Goal: Task Accomplishment & Management: Complete application form

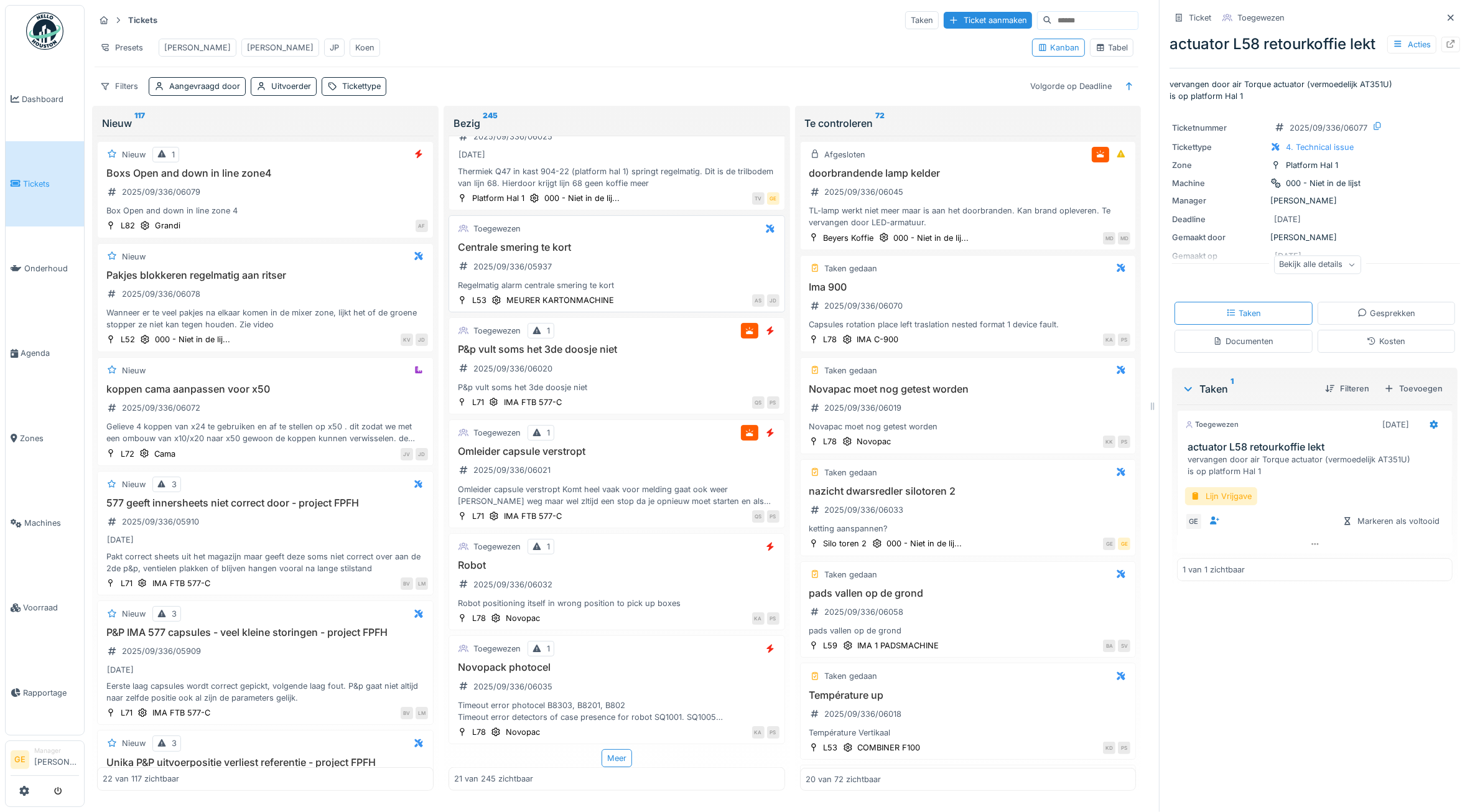
scroll to position [11, 0]
click at [609, 749] on div "Meer" at bounding box center [617, 758] width 30 height 18
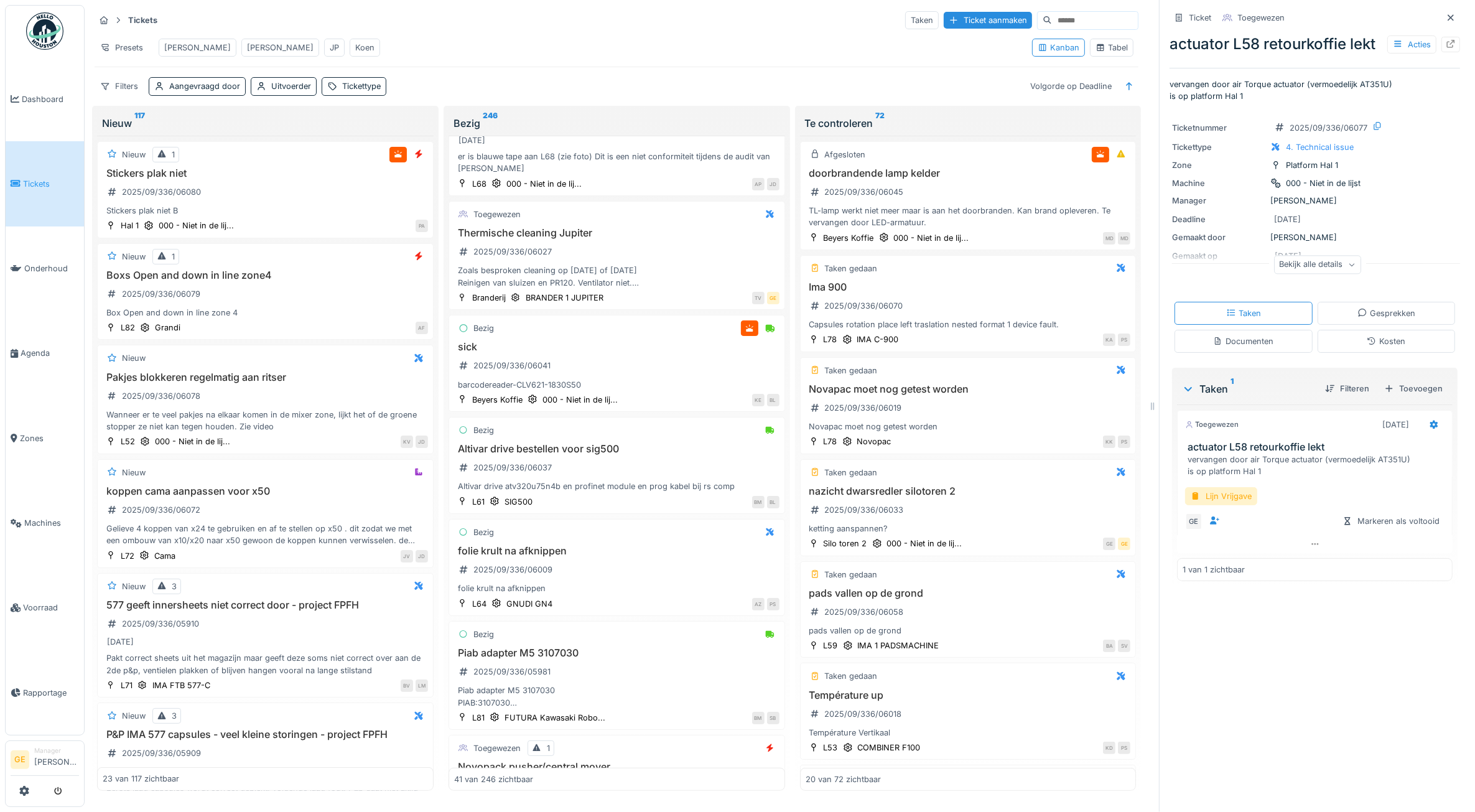
scroll to position [0, 0]
click at [1052, 14] on input at bounding box center [1095, 20] width 86 height 18
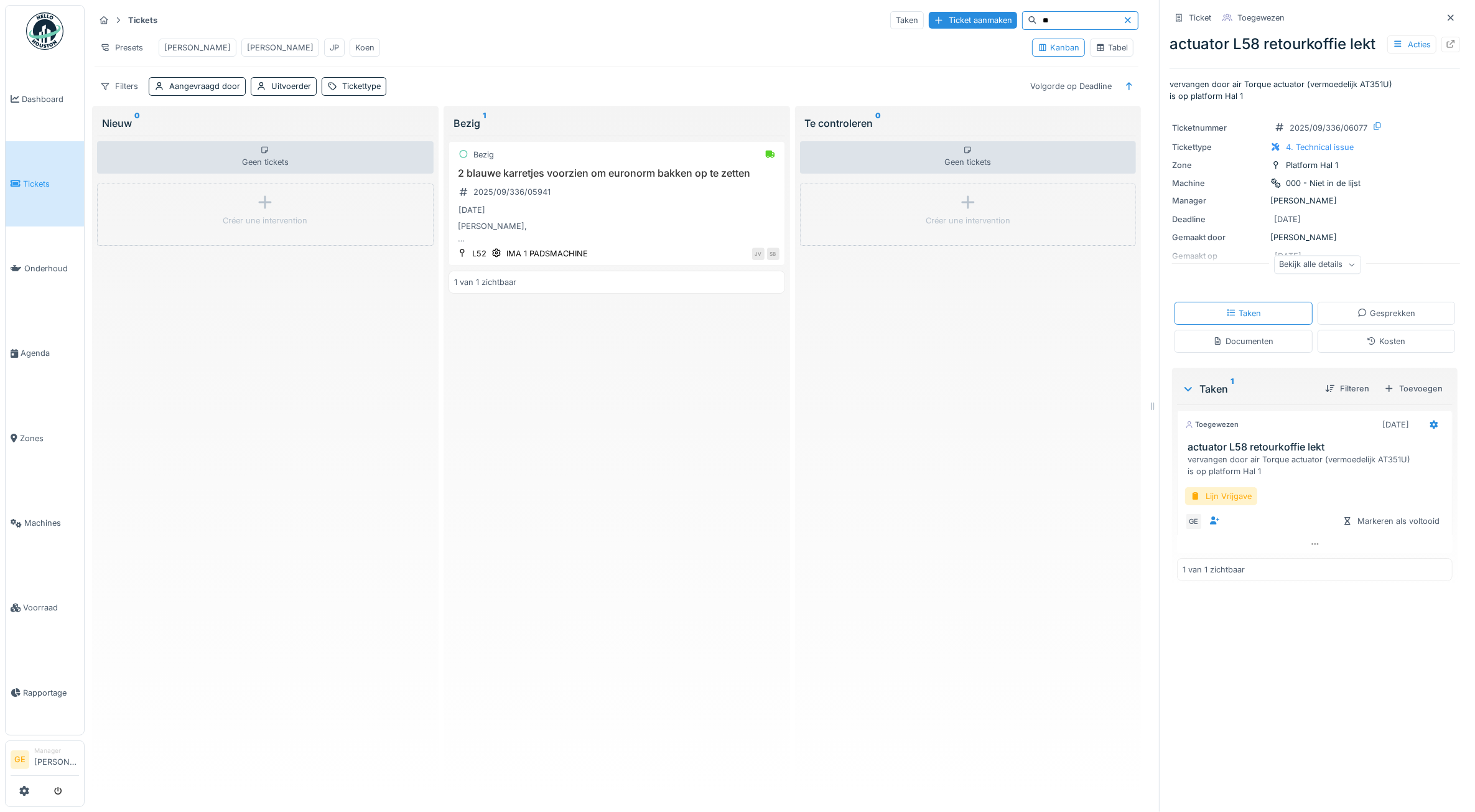
type input "*"
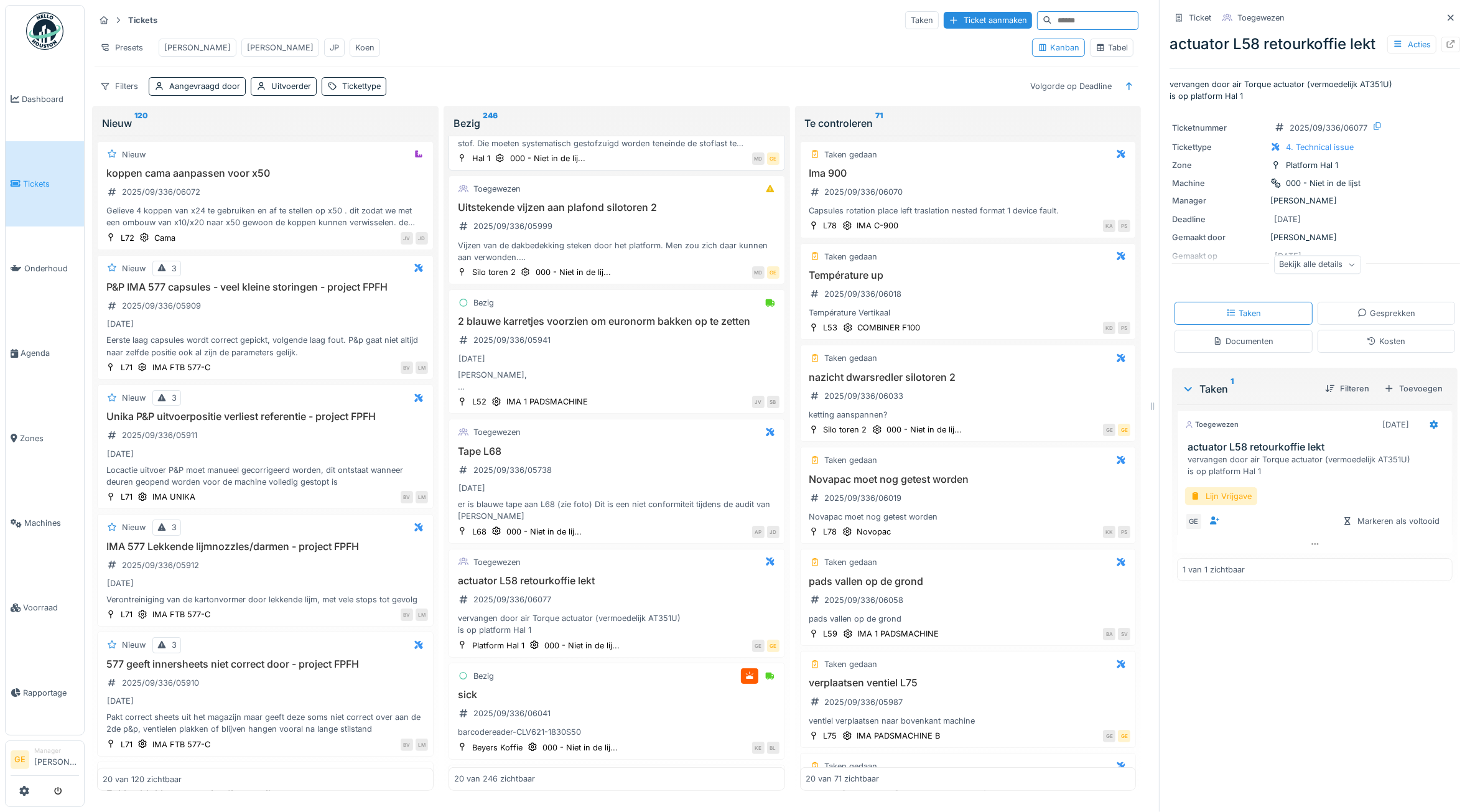
scroll to position [389, 0]
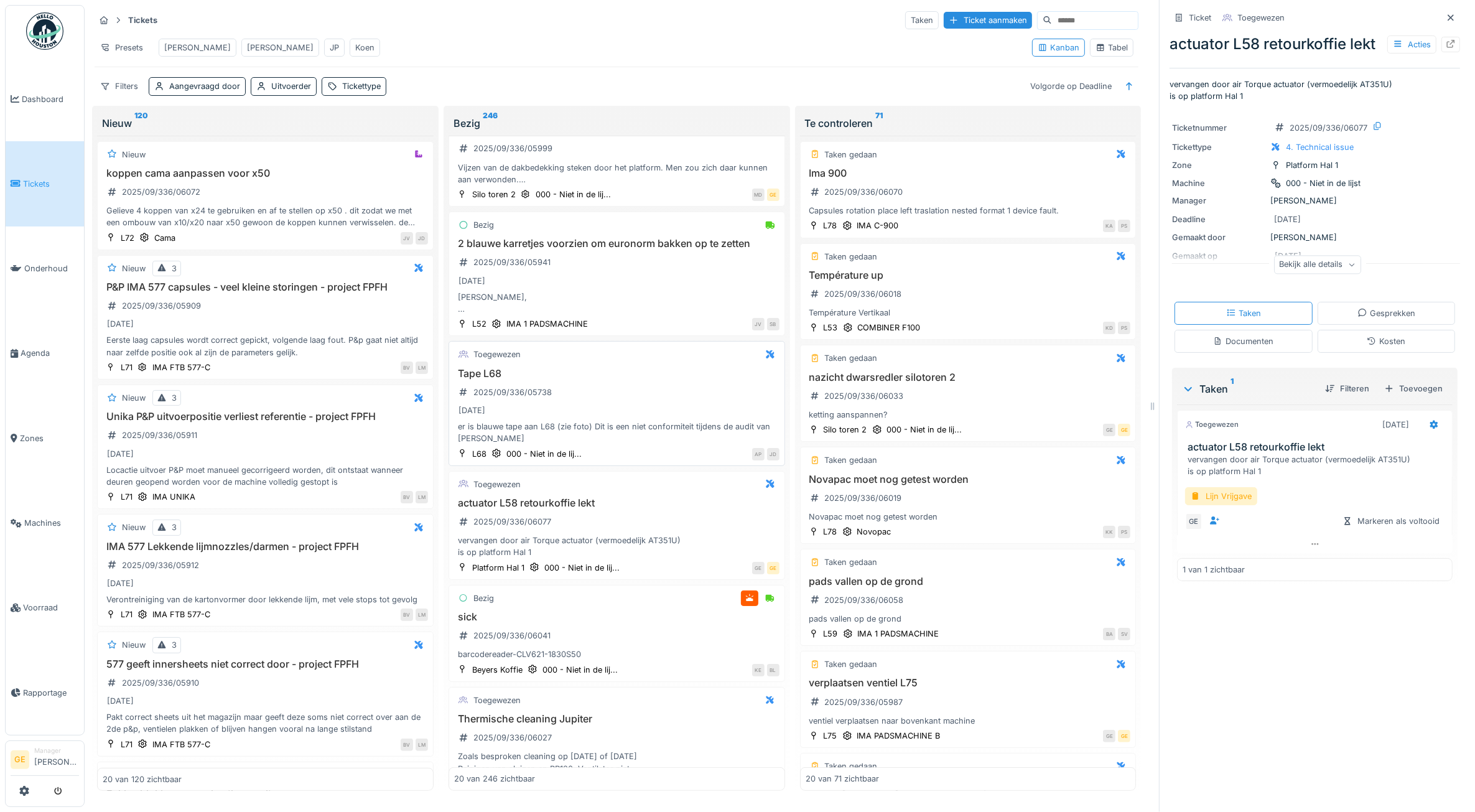
click at [595, 416] on div "Tape L68 2025/09/336/05738 [DATE] er is blauwe tape aan L68 (zie foto) Dit is e…" at bounding box center [617, 406] width 326 height 77
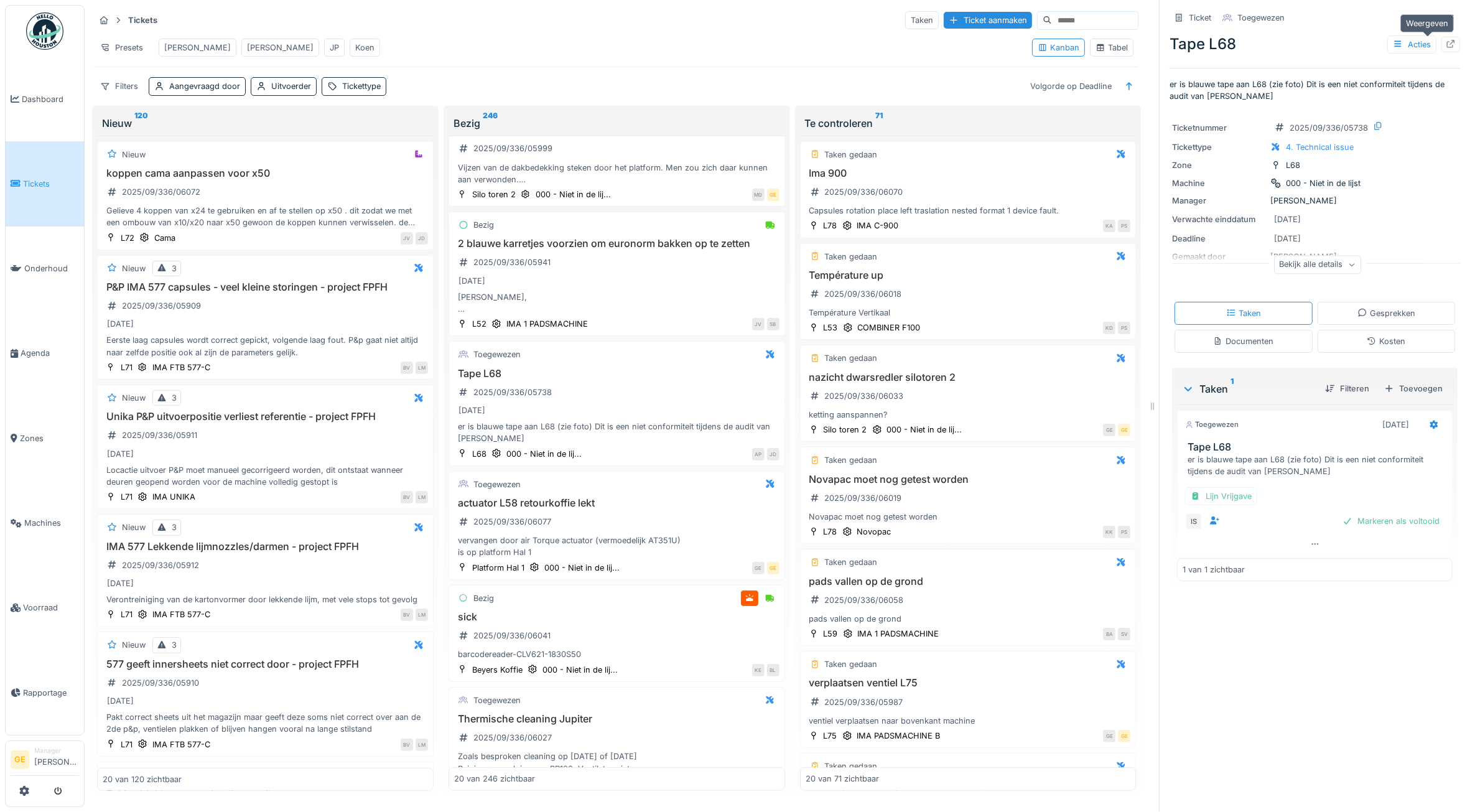
click at [1446, 44] on icon at bounding box center [1451, 44] width 10 height 8
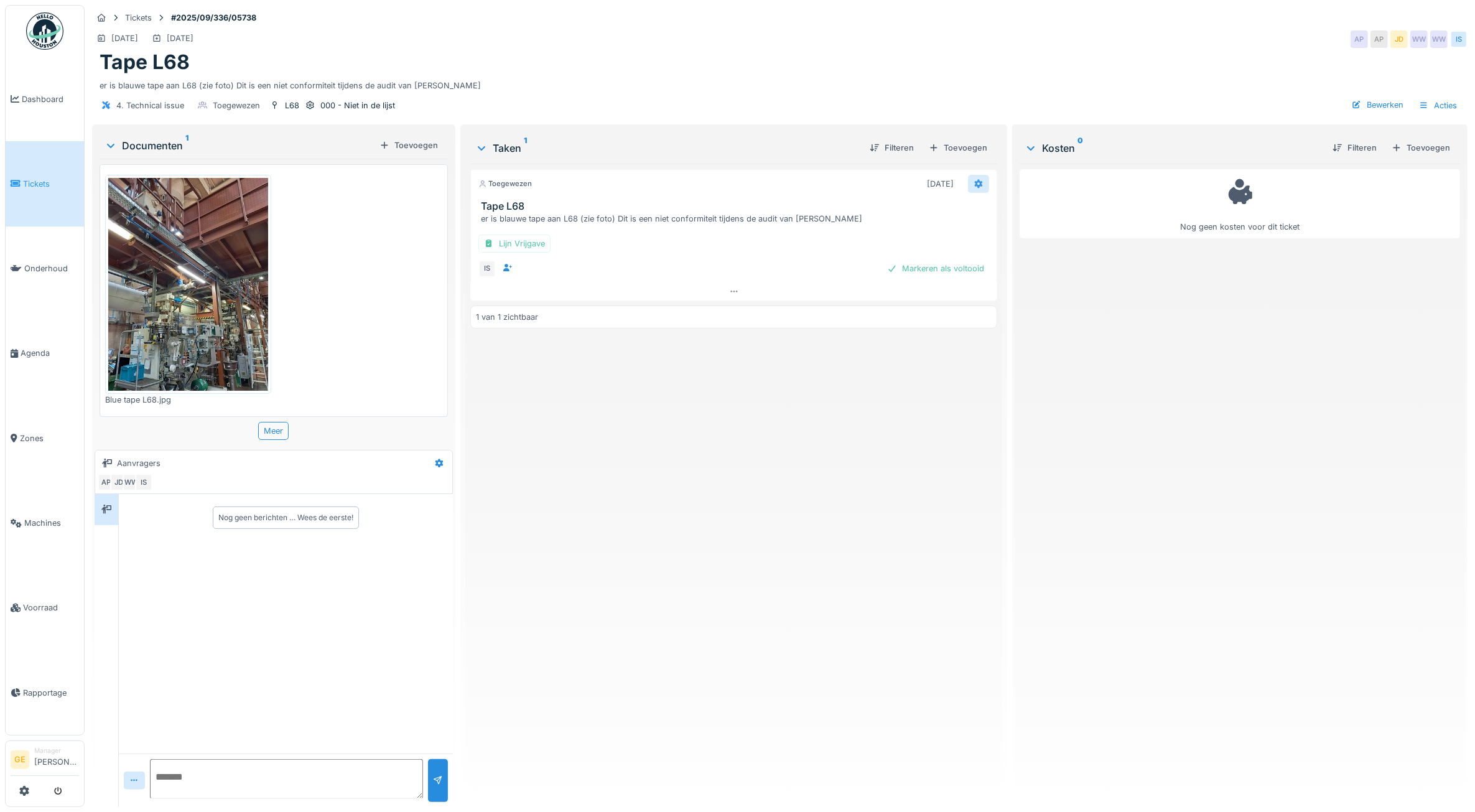
click at [968, 184] on div at bounding box center [979, 183] width 21 height 18
click at [990, 326] on div "Verwijderen" at bounding box center [1017, 335] width 108 height 18
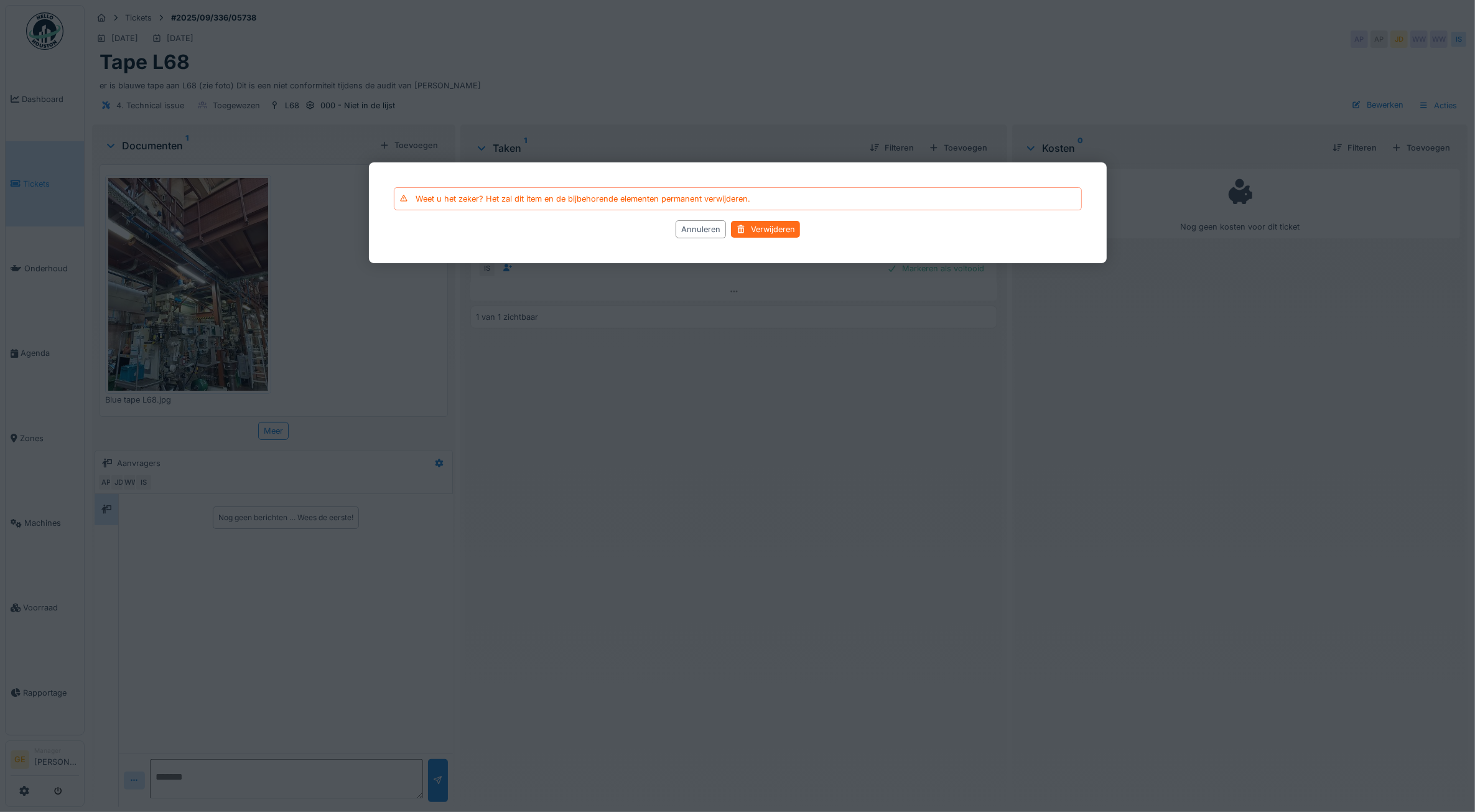
click at [757, 226] on div "Verwijderen" at bounding box center [765, 229] width 69 height 17
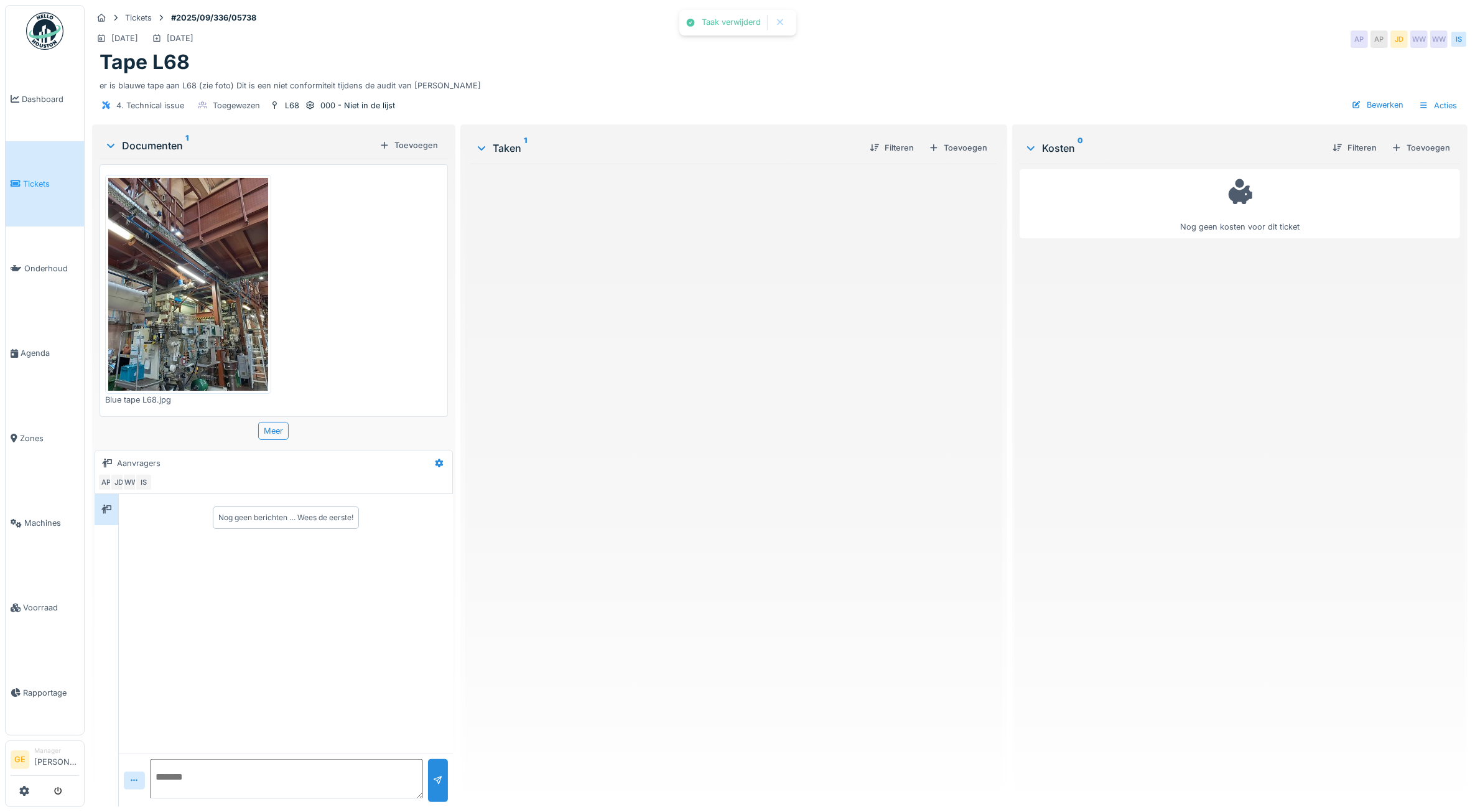
click at [769, 229] on div at bounding box center [737, 406] width 1475 height 812
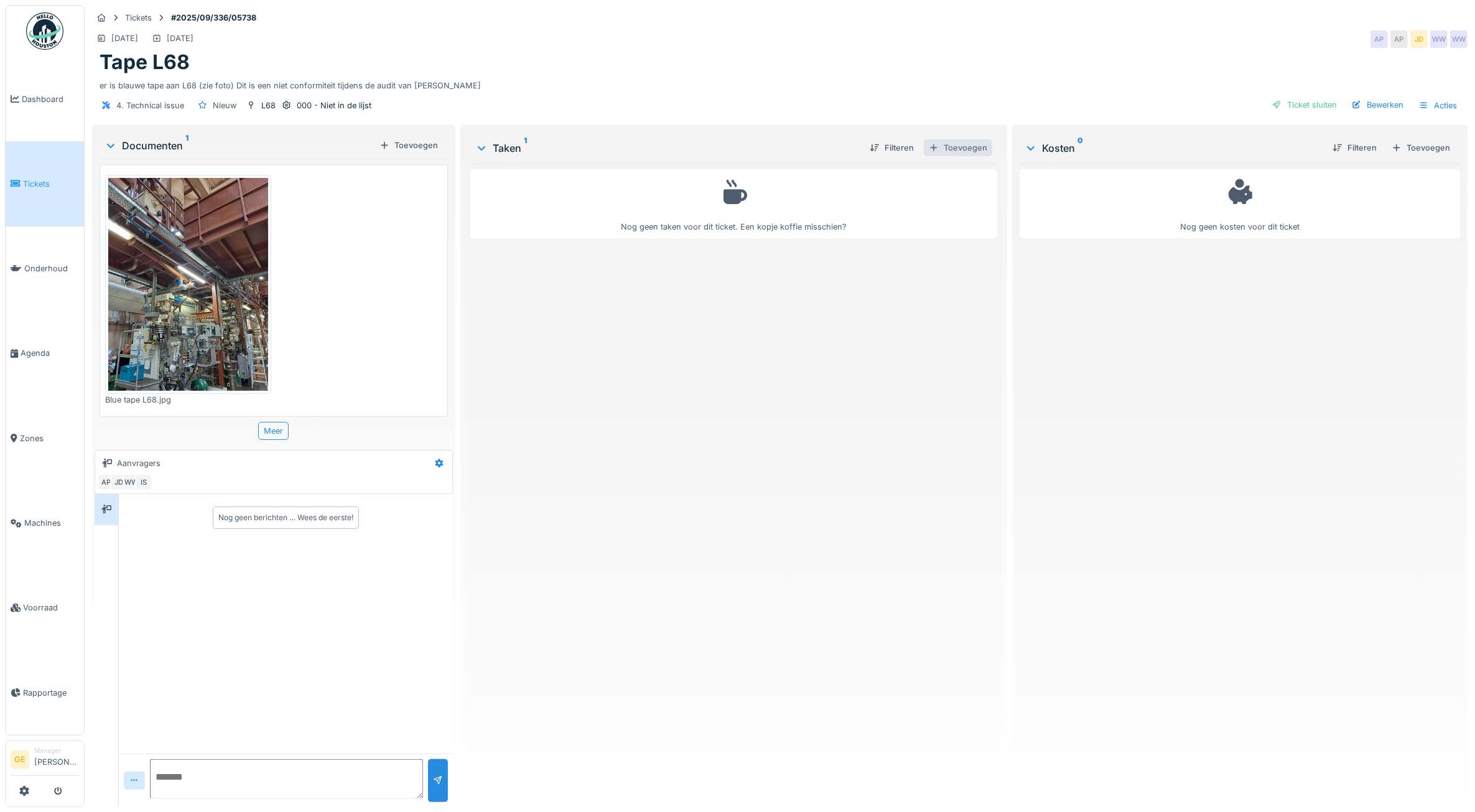
click at [944, 150] on div "Toevoegen" at bounding box center [958, 148] width 68 height 17
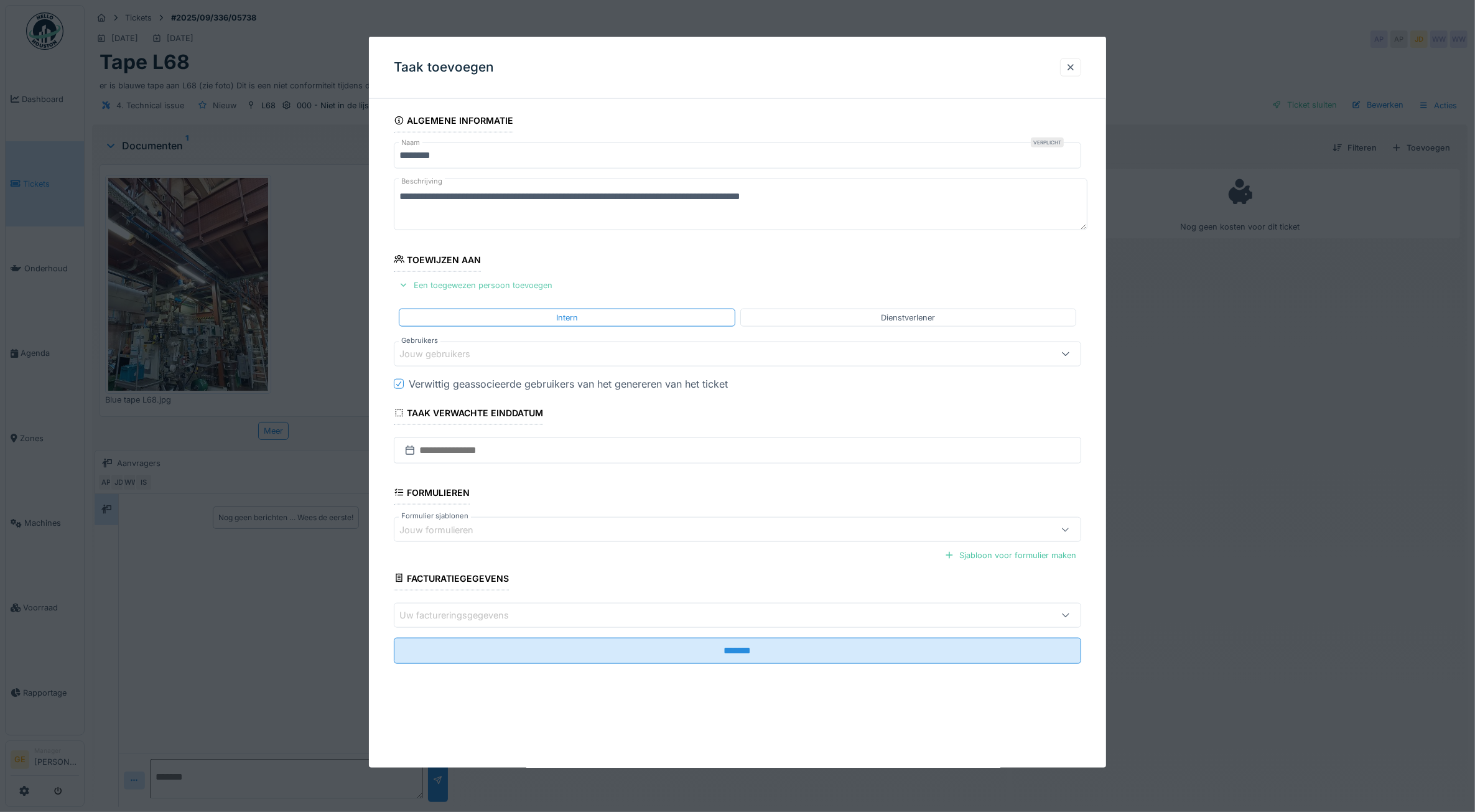
click at [445, 286] on div "Een toegewezen persoon toevoegen" at bounding box center [475, 286] width 163 height 17
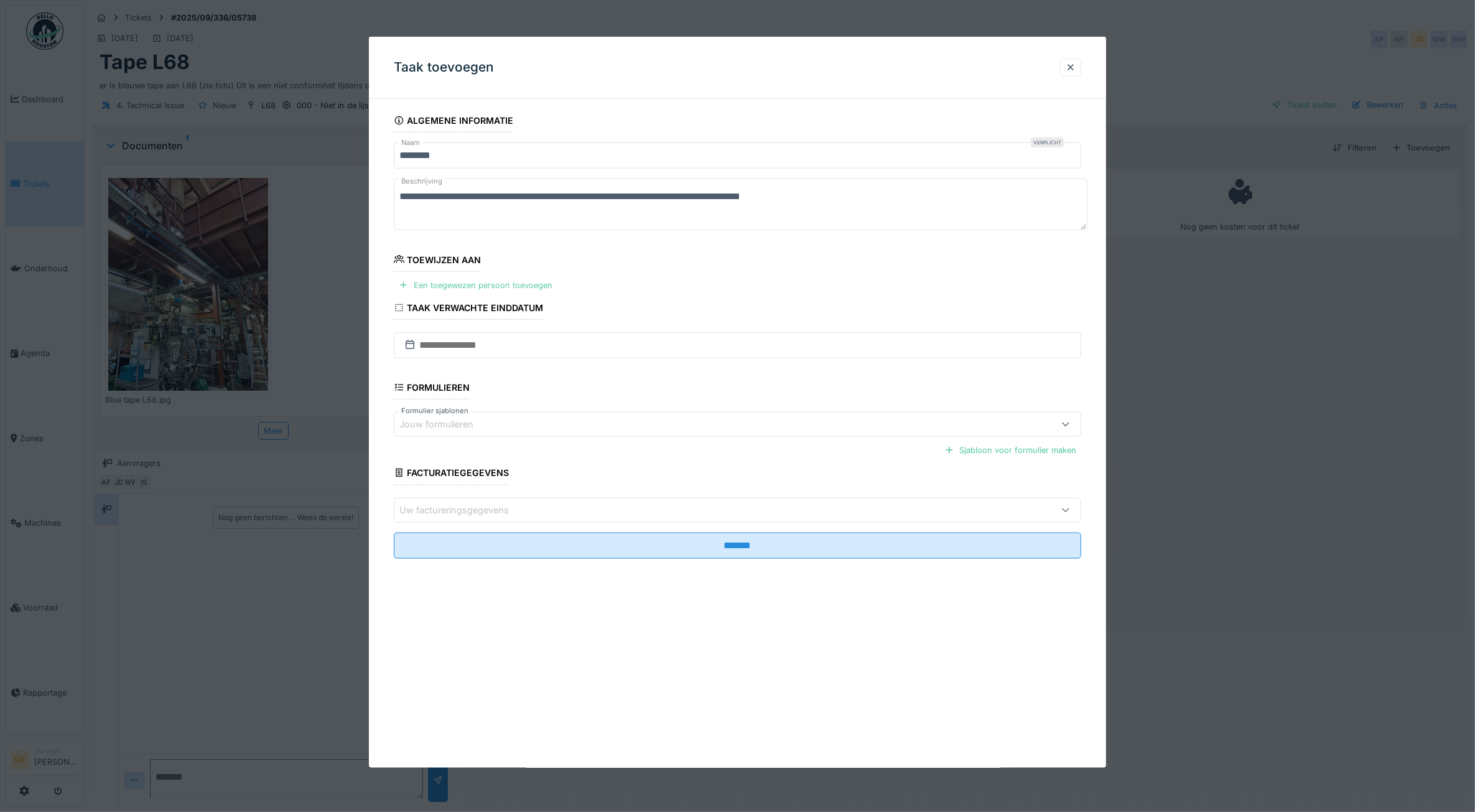
click at [486, 281] on div "Een toegewezen persoon toevoegen" at bounding box center [475, 286] width 163 height 17
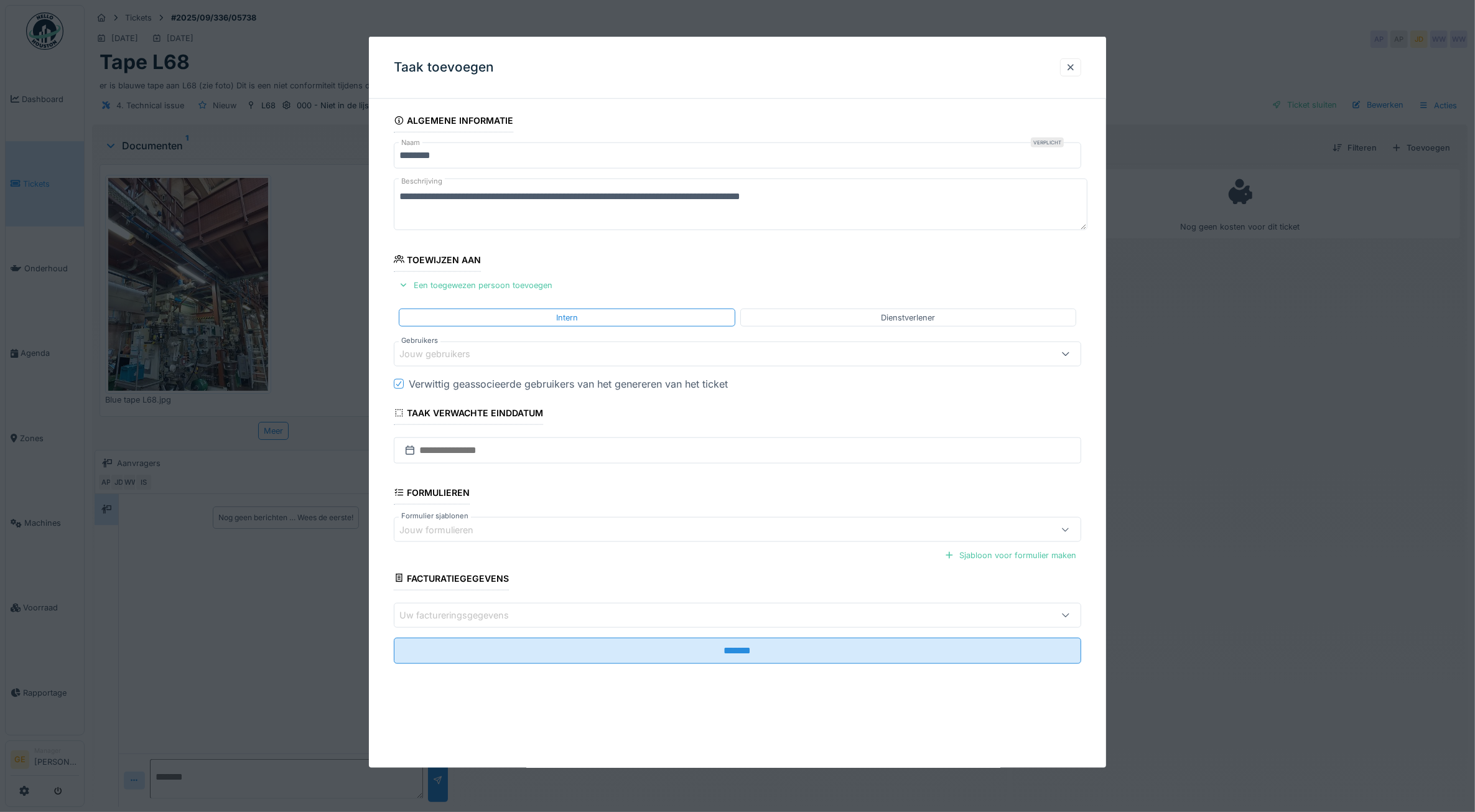
click at [456, 349] on div "Jouw gebruikers" at bounding box center [443, 354] width 89 height 14
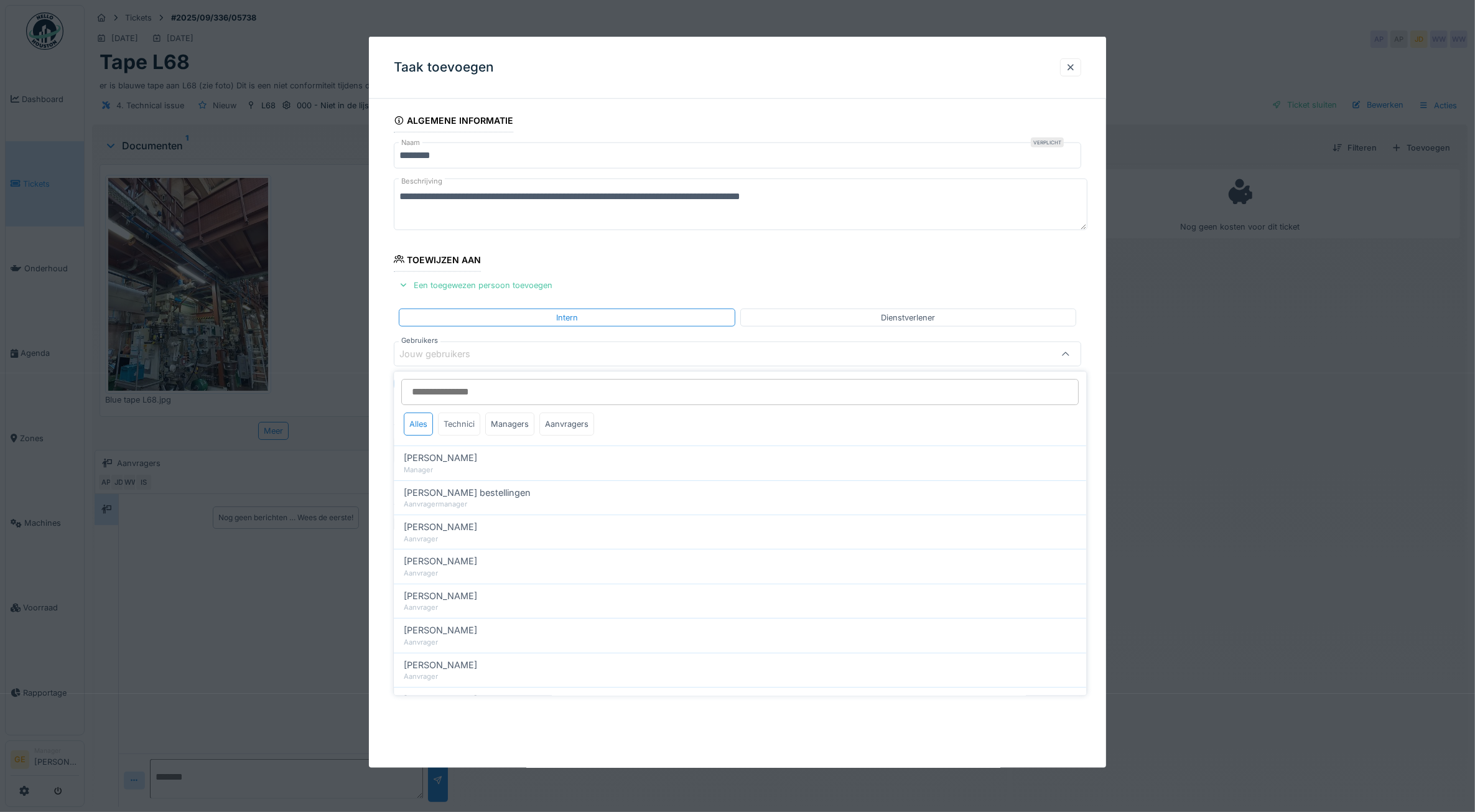
click at [462, 419] on div "Technici" at bounding box center [460, 423] width 42 height 23
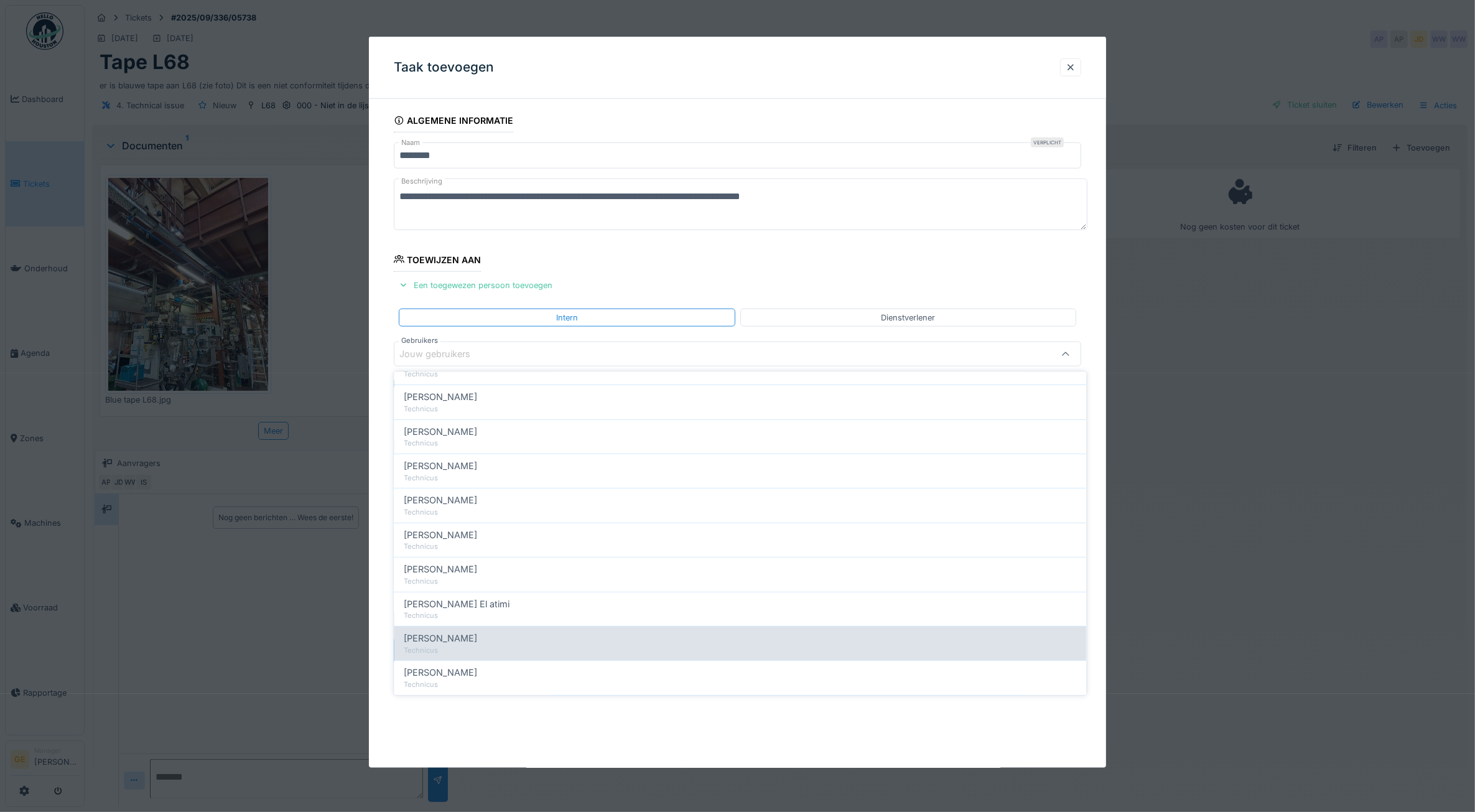
click at [451, 643] on span "Koen Lauwers" at bounding box center [441, 638] width 74 height 14
type input "*****"
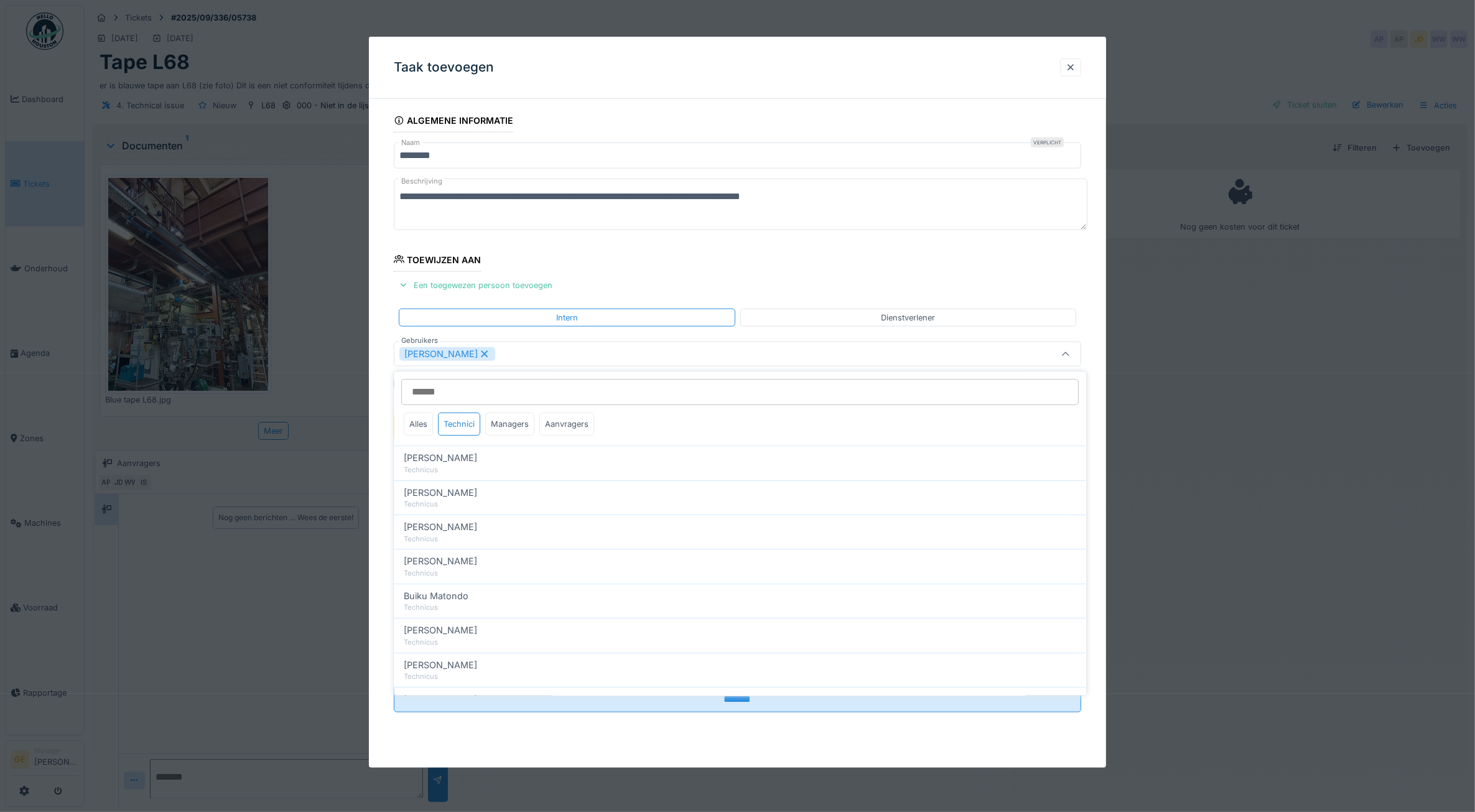
click at [597, 274] on fieldset "**********" at bounding box center [738, 416] width 688 height 614
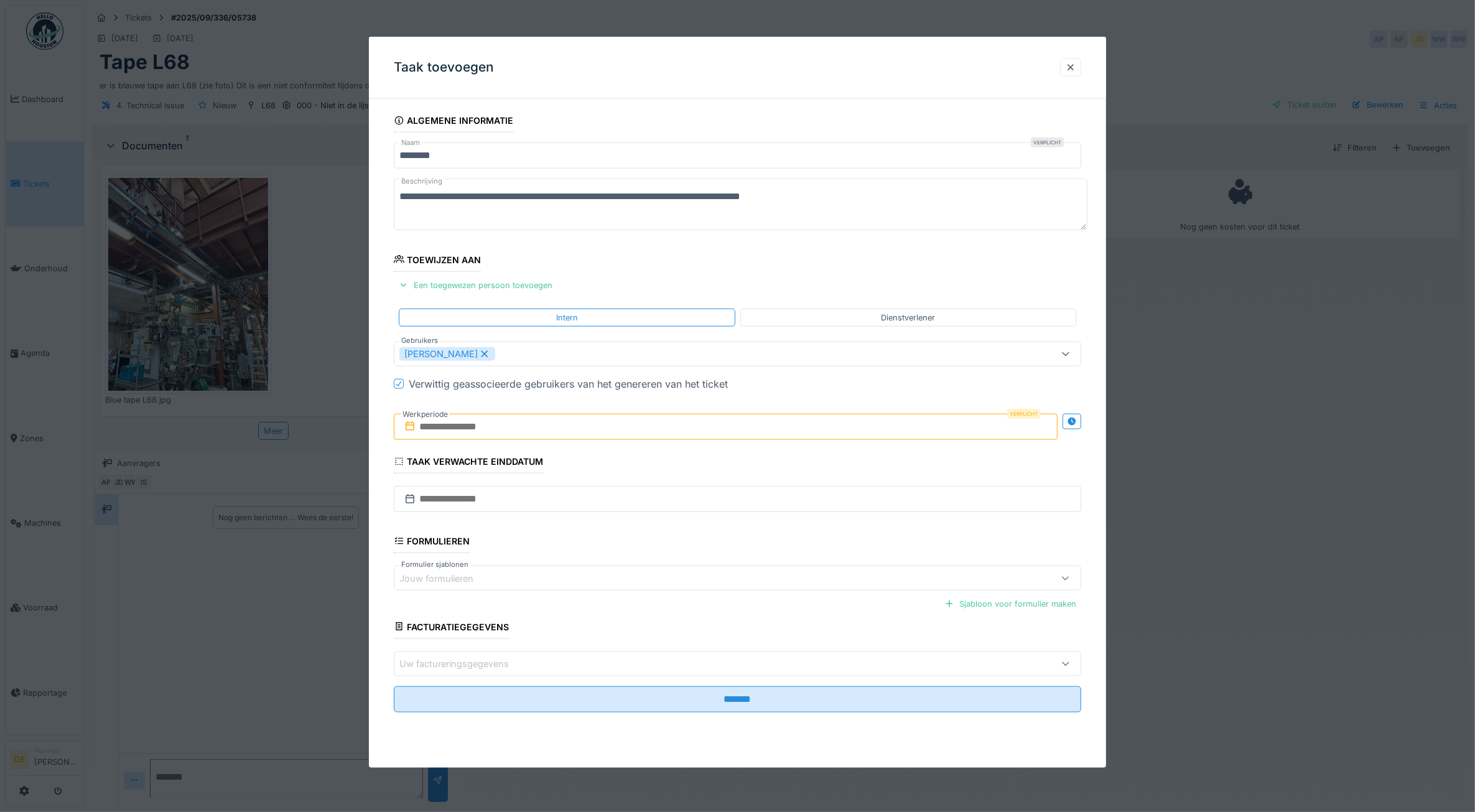
click at [424, 427] on input "text" at bounding box center [726, 427] width 664 height 26
click at [712, 515] on div "3" at bounding box center [708, 508] width 17 height 18
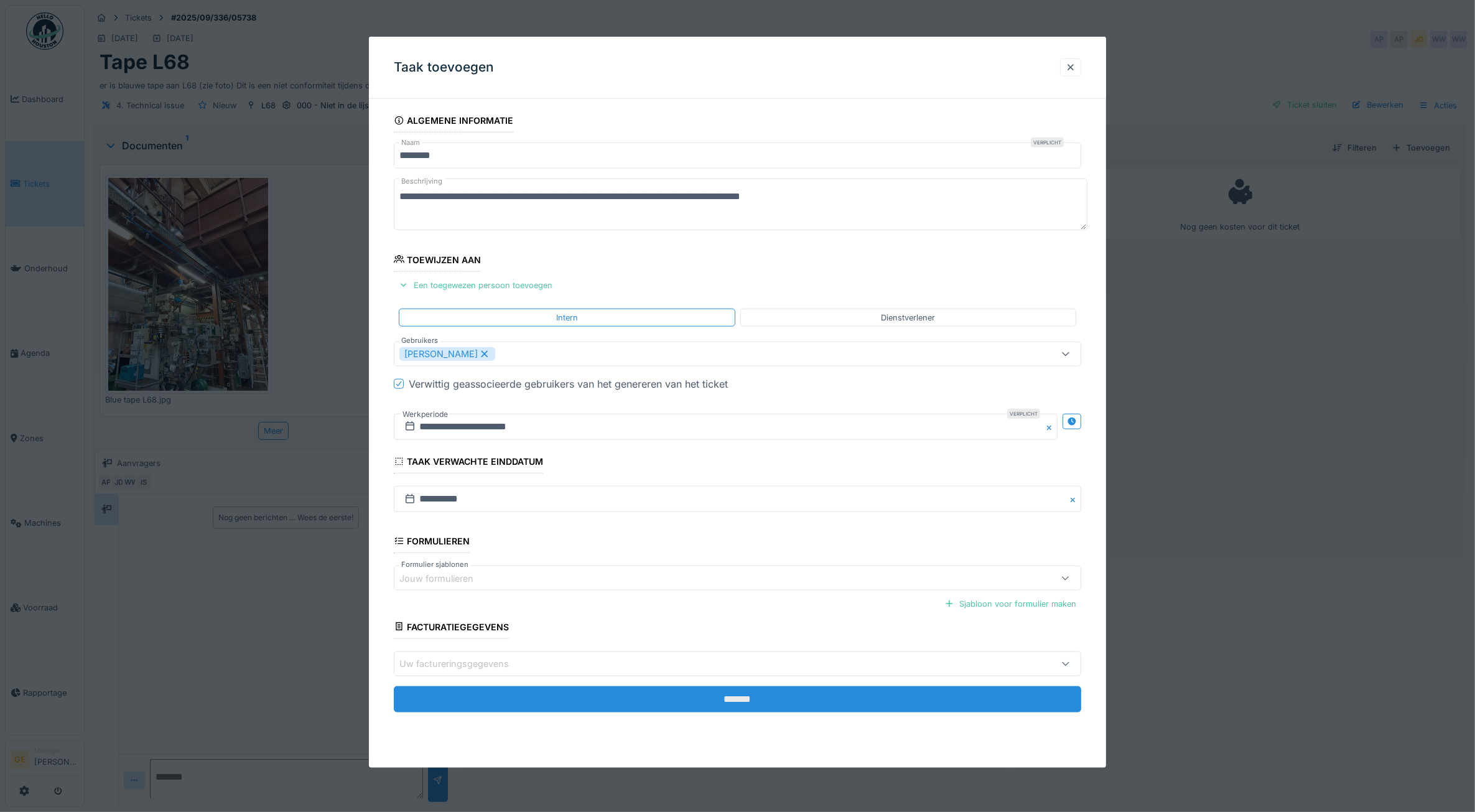
click at [683, 696] on input "*******" at bounding box center [738, 698] width 688 height 26
